Goal: Information Seeking & Learning: Learn about a topic

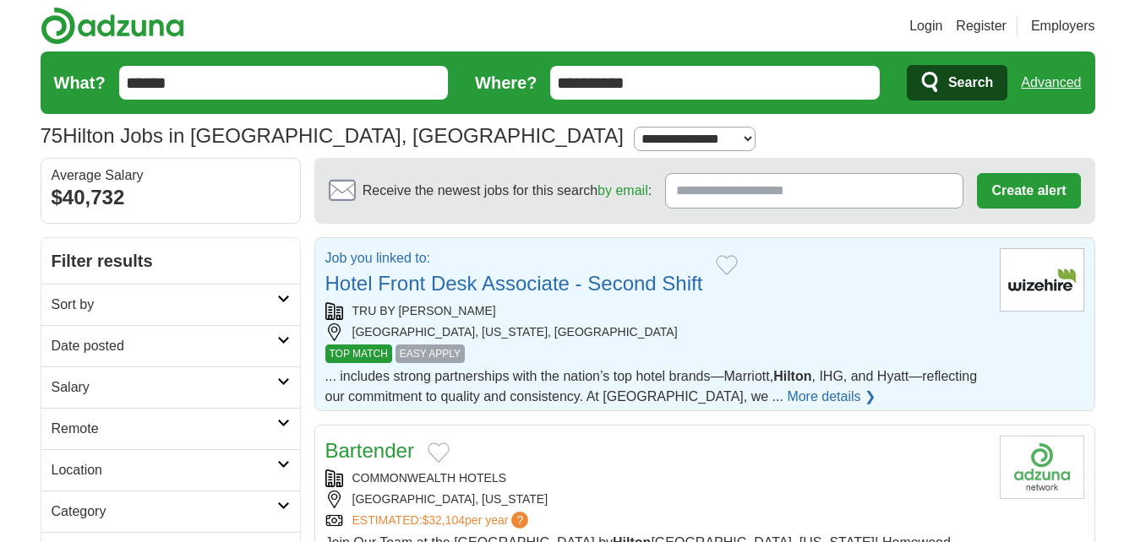
click at [602, 286] on link "Hotel Front Desk Associate - Second Shift" at bounding box center [514, 283] width 378 height 23
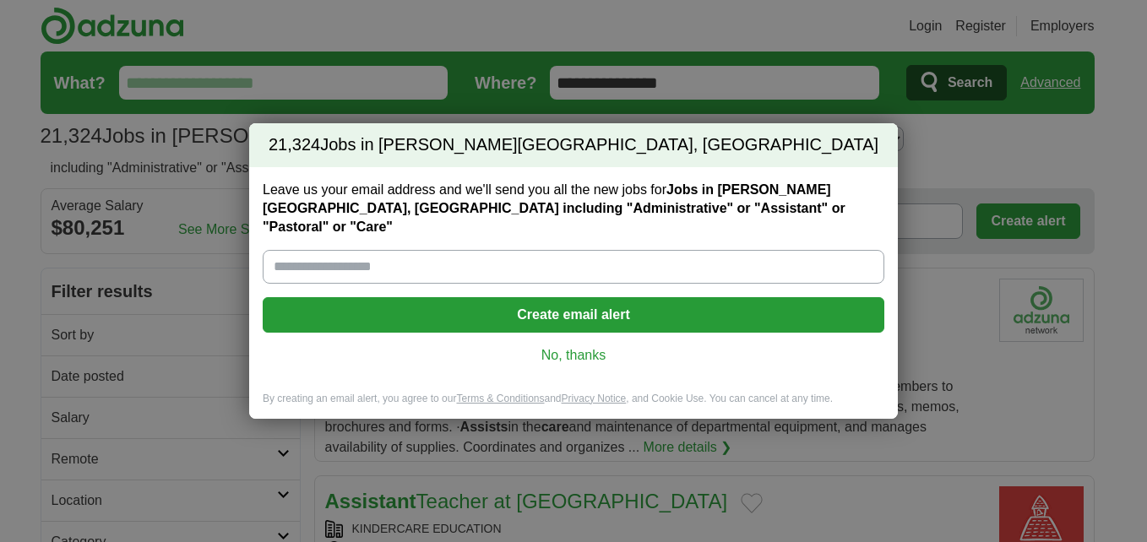
click at [561, 348] on link "No, thanks" at bounding box center [573, 355] width 595 height 19
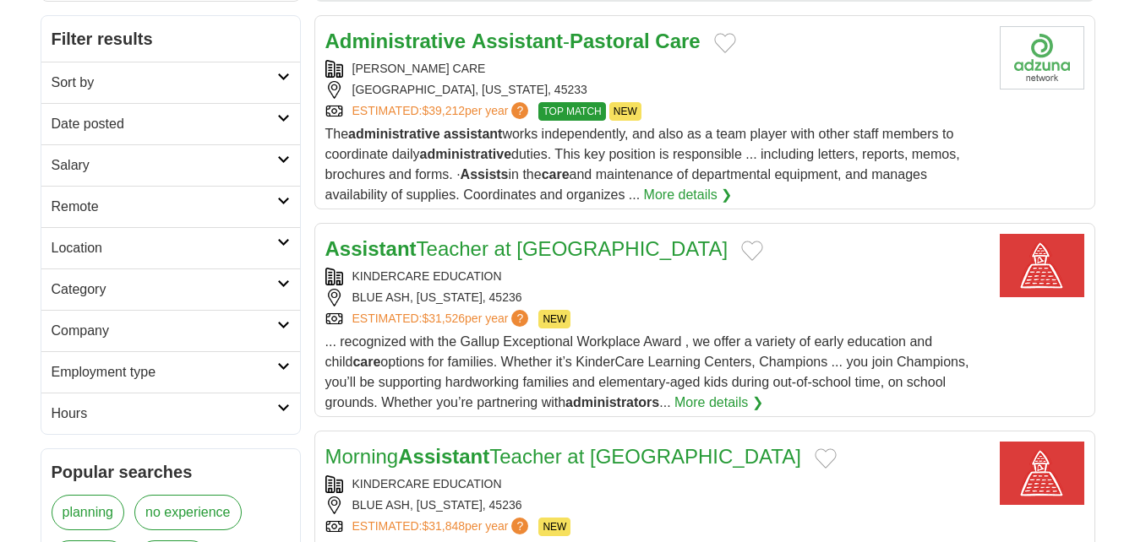
scroll to position [253, 0]
click at [288, 74] on icon at bounding box center [283, 76] width 13 height 8
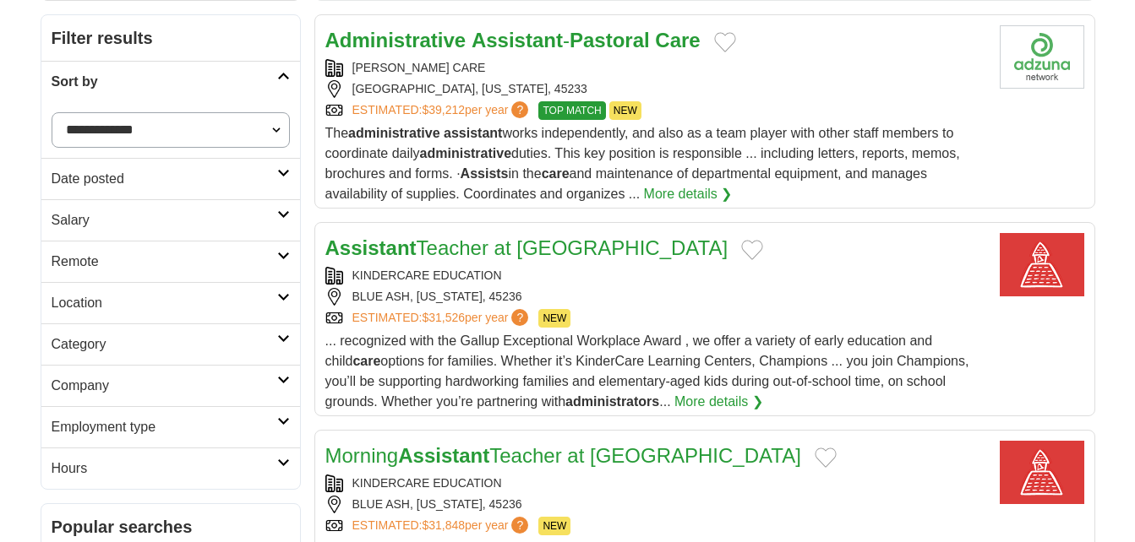
click at [287, 75] on icon at bounding box center [283, 76] width 13 height 8
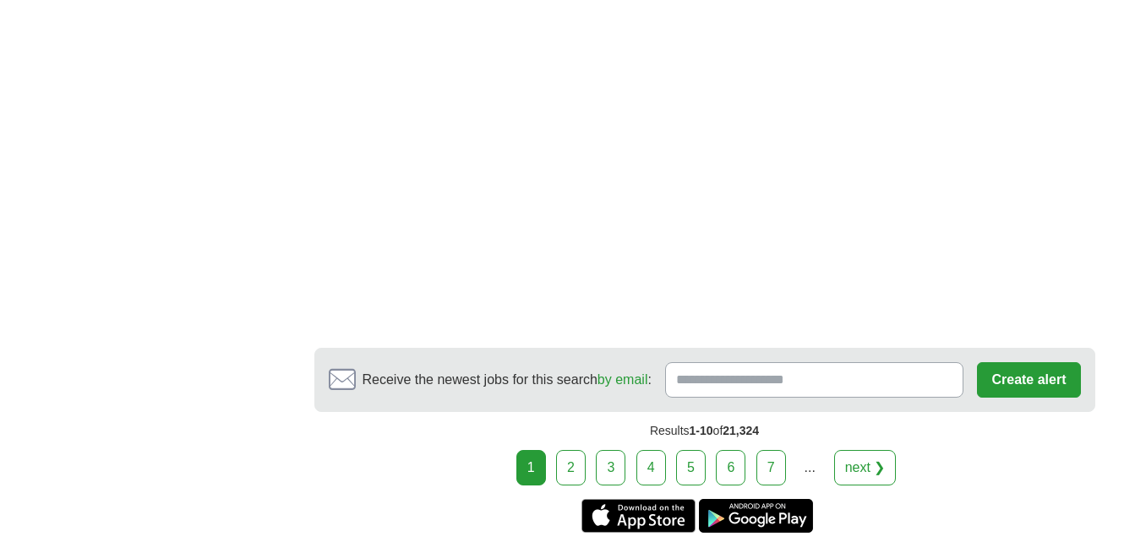
scroll to position [3042, 0]
click at [869, 449] on link "next ❯" at bounding box center [865, 466] width 63 height 35
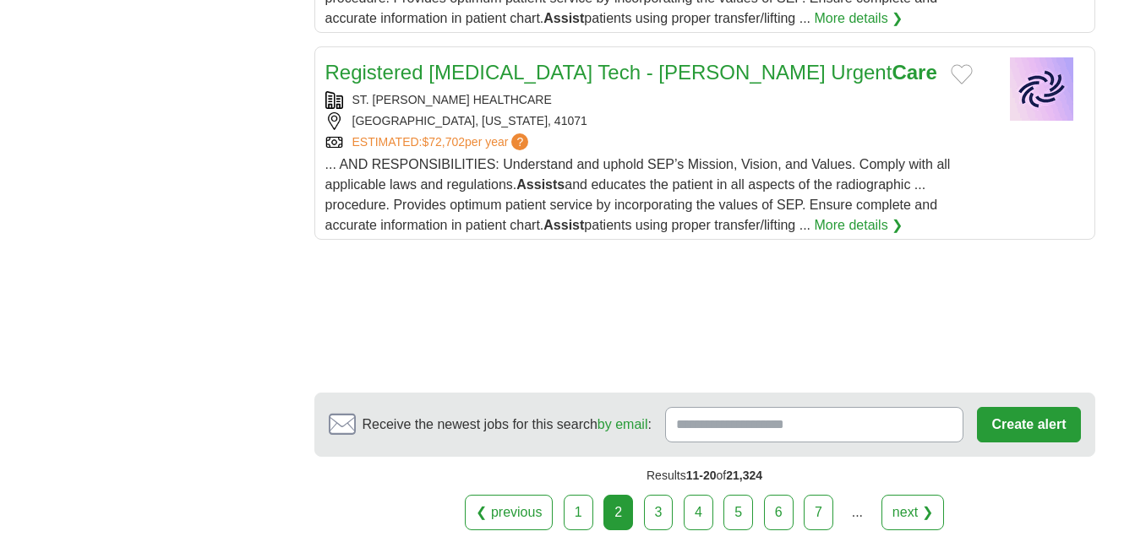
scroll to position [2281, 0]
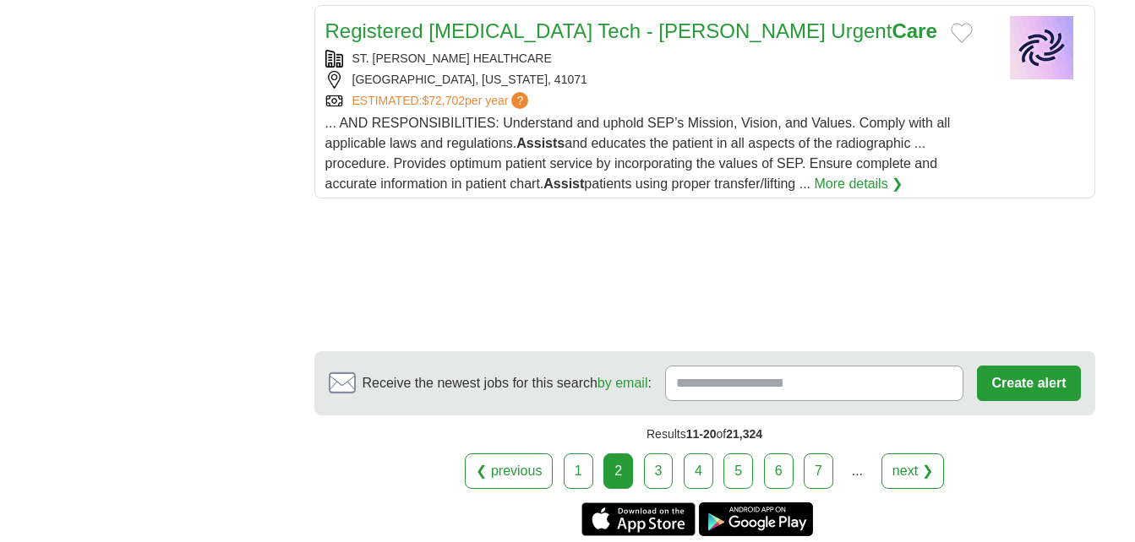
click at [913, 468] on link "next ❯" at bounding box center [912, 471] width 63 height 35
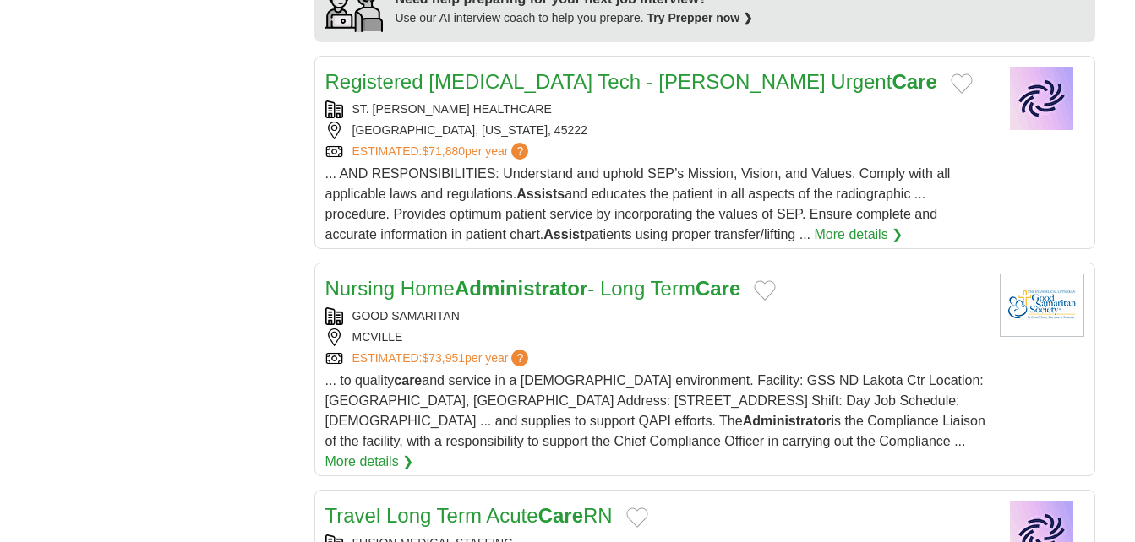
scroll to position [1690, 0]
